Goal: Transaction & Acquisition: Purchase product/service

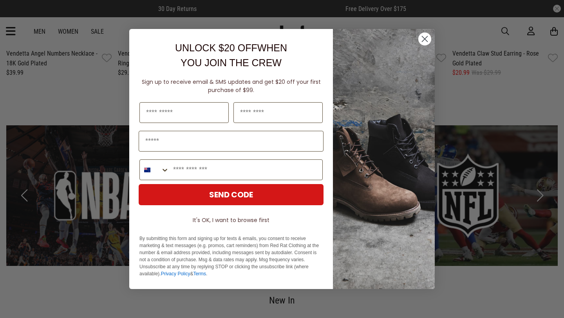
click at [419, 42] on icon "Close dialog" at bounding box center [425, 39] width 14 height 14
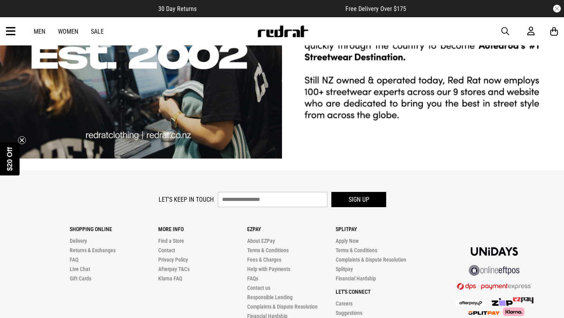
scroll to position [2114, 0]
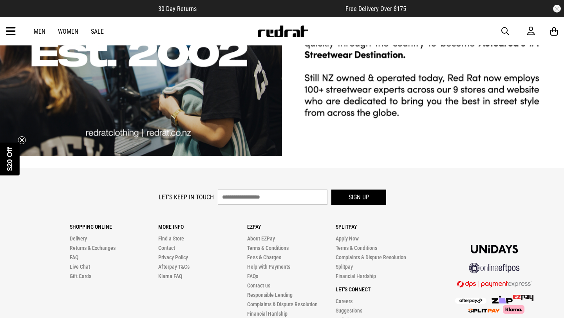
click at [61, 29] on link "Women" at bounding box center [68, 31] width 20 height 7
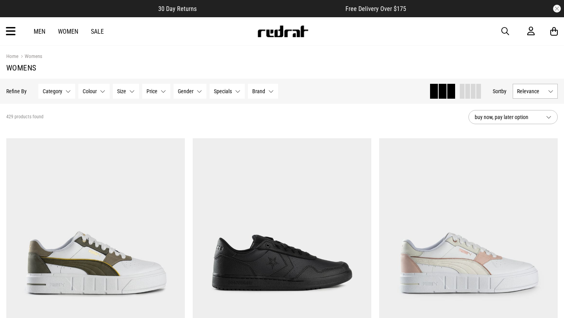
click at [58, 89] on span "Category" at bounding box center [53, 91] width 20 height 6
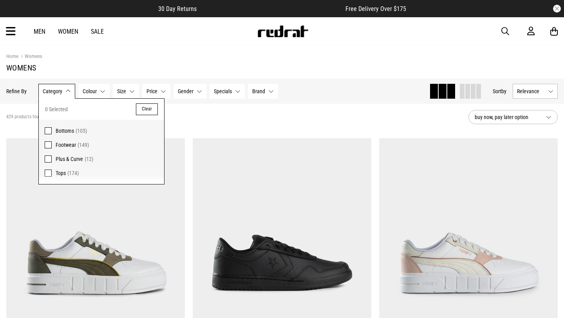
click at [100, 74] on section "Home Womens Womens" at bounding box center [281, 62] width 551 height 33
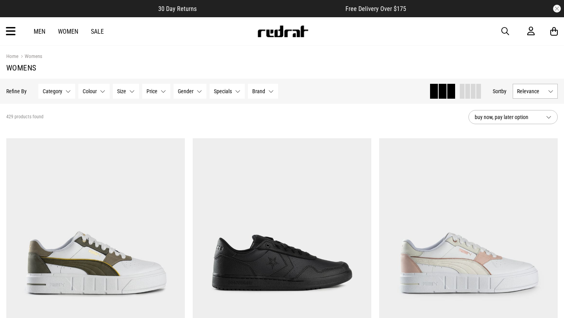
click at [67, 29] on link "Women" at bounding box center [68, 31] width 20 height 7
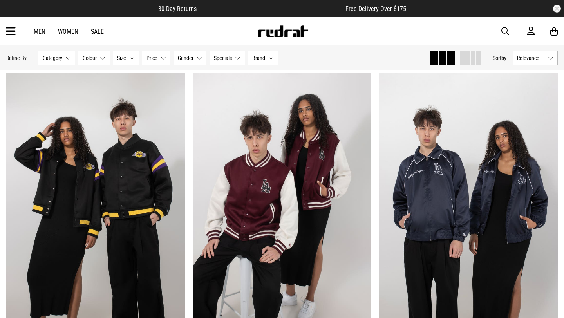
scroll to position [1916, 0]
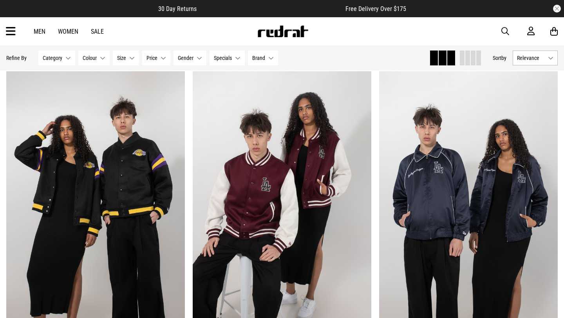
click at [95, 28] on link "Sale" at bounding box center [97, 31] width 13 height 7
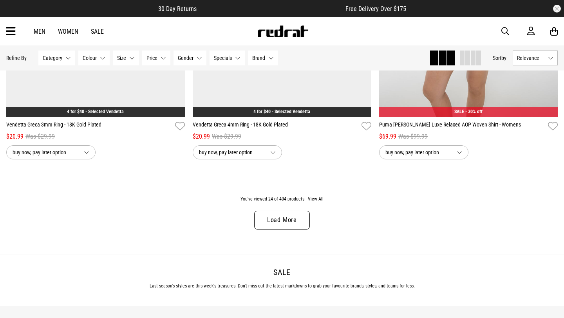
scroll to position [2441, 0]
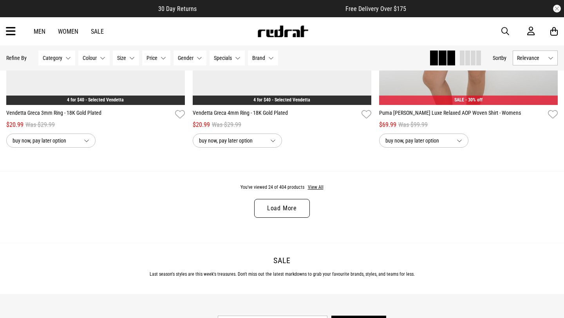
click at [300, 212] on link "Load More" at bounding box center [282, 208] width 56 height 19
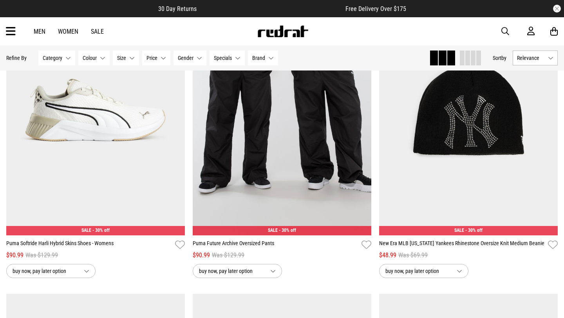
scroll to position [3547, 0]
